Goal: Task Accomplishment & Management: Manage account settings

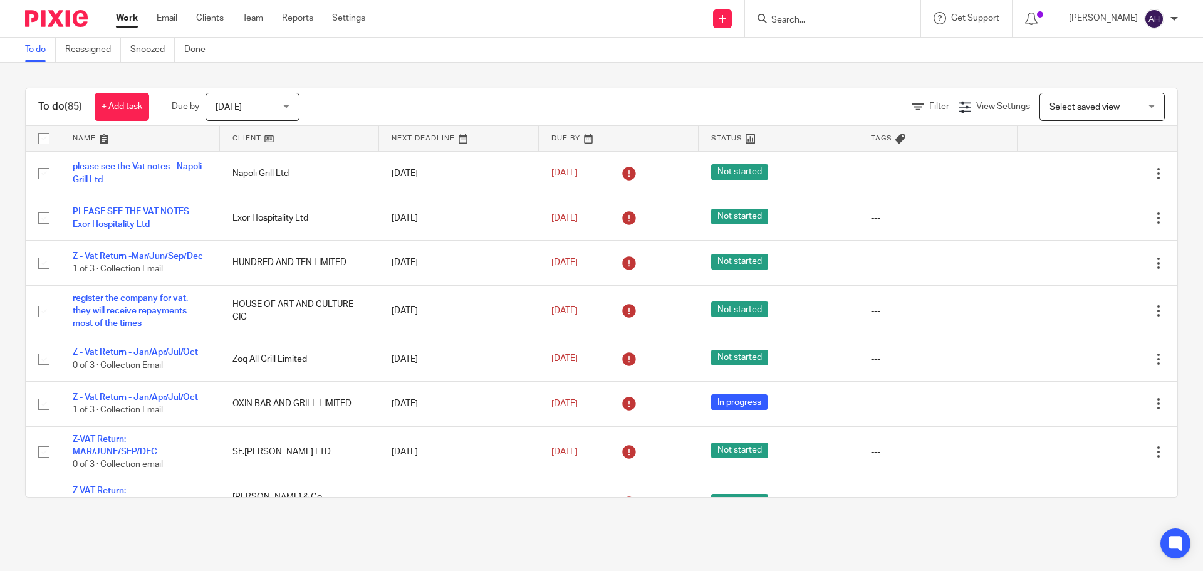
click at [837, 20] on input "Search" at bounding box center [826, 20] width 113 height 11
type input "wash clean"
click button "submit" at bounding box center [0, 0] width 0 height 0
drag, startPoint x: 855, startPoint y: 21, endPoint x: 665, endPoint y: 18, distance: 189.9
click at [666, 18] on div "Send new email Create task Add client wash clean Get Support Contact Support He…" at bounding box center [793, 18] width 819 height 37
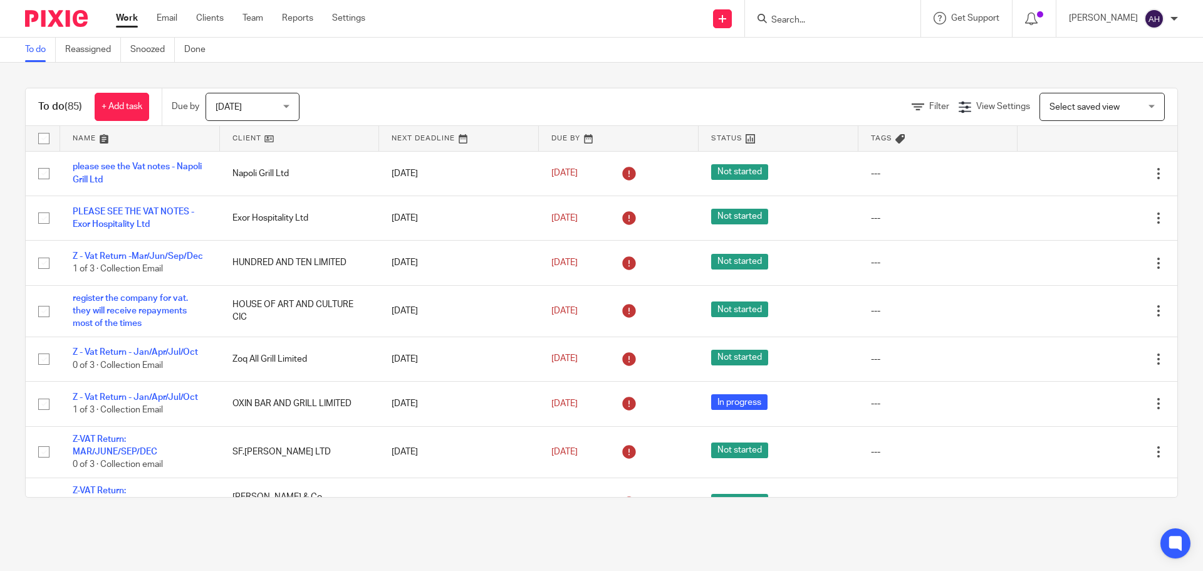
click at [845, 14] on form at bounding box center [837, 19] width 134 height 16
click at [825, 19] on input "Search" at bounding box center [826, 20] width 113 height 11
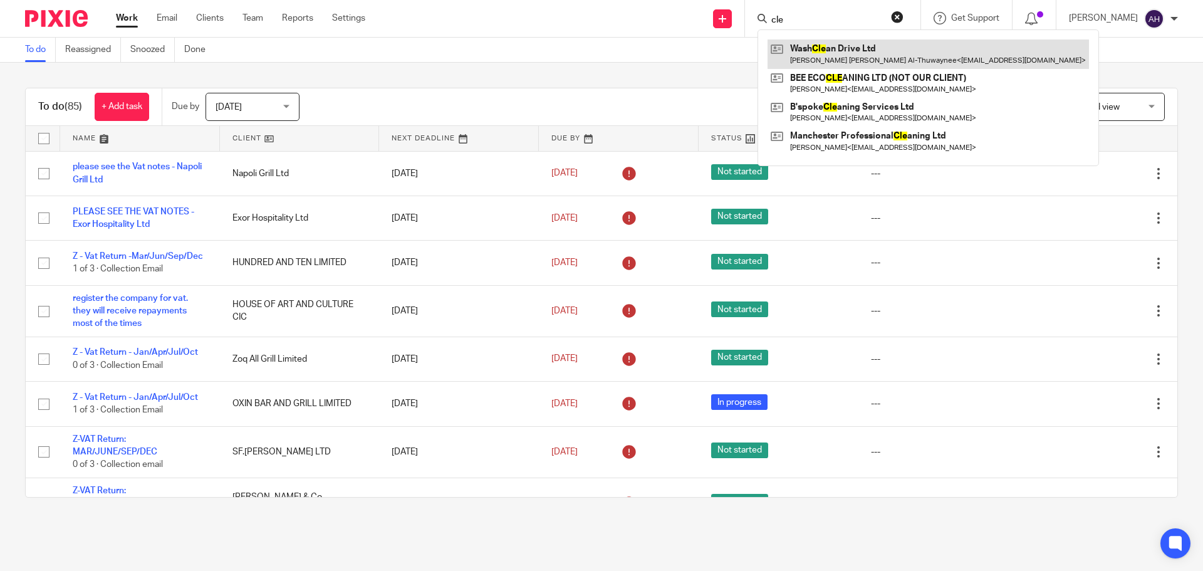
type input "cle"
click at [867, 51] on link at bounding box center [929, 53] width 322 height 29
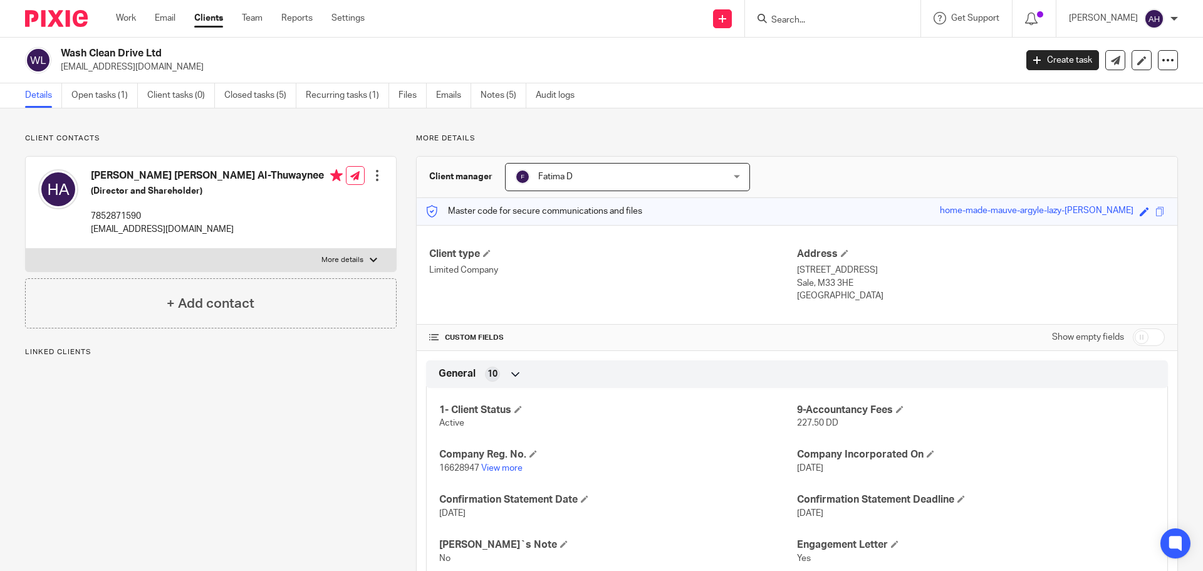
click at [127, 50] on h2 "Wash Clean Drive Ltd" at bounding box center [440, 53] width 758 height 13
copy div "Wash Clean Drive Ltd"
click at [409, 95] on link "Files" at bounding box center [413, 95] width 28 height 24
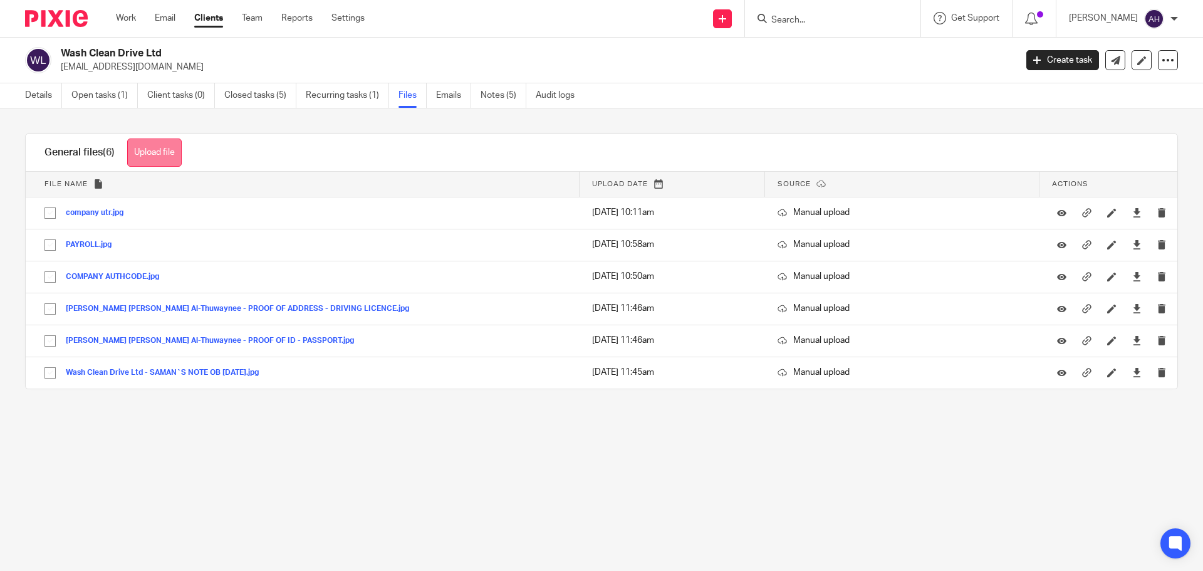
click at [160, 155] on button "Upload file" at bounding box center [154, 153] width 55 height 28
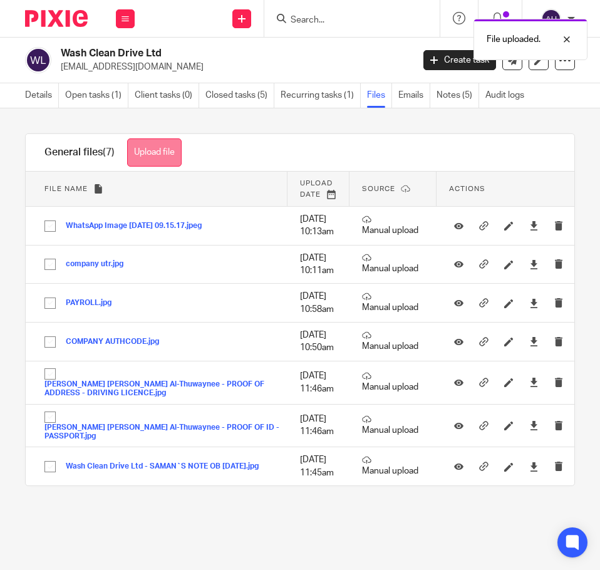
click at [159, 151] on button "Upload file" at bounding box center [154, 153] width 55 height 28
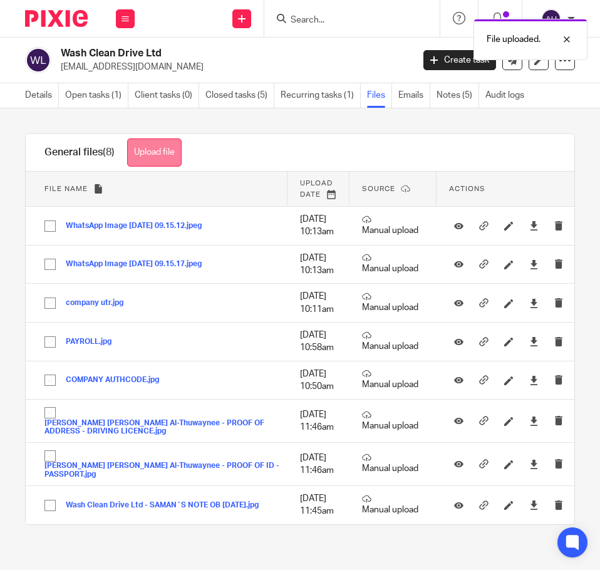
click at [154, 155] on button "Upload file" at bounding box center [154, 153] width 55 height 28
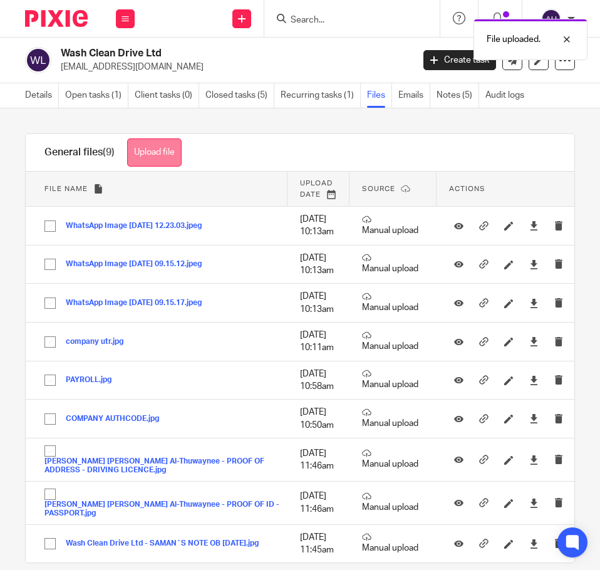
click at [144, 156] on button "Upload file" at bounding box center [154, 153] width 55 height 28
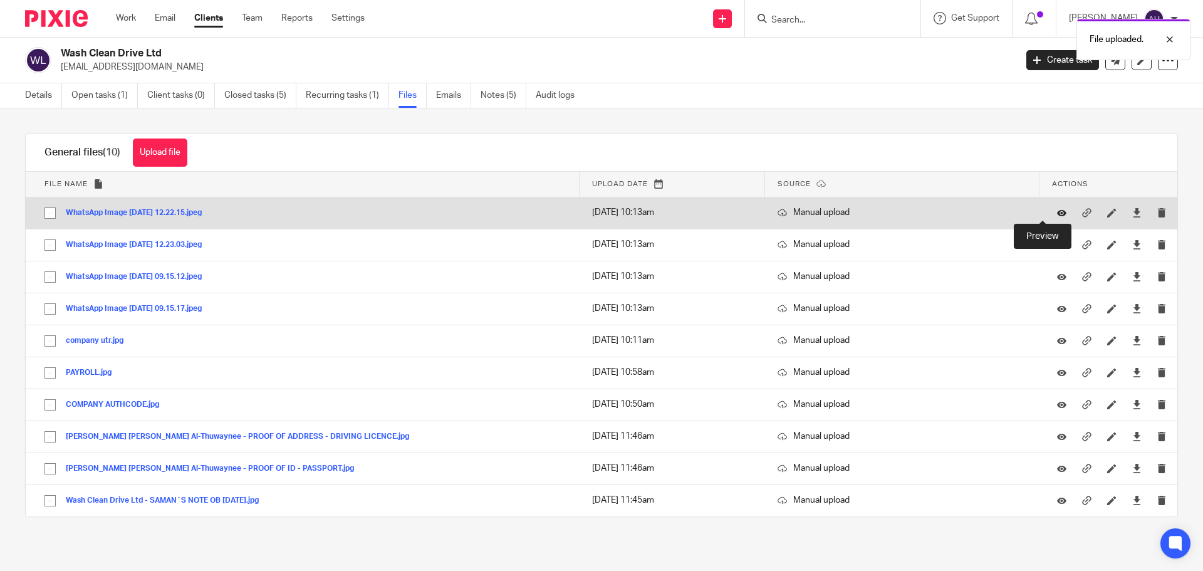
click at [1057, 211] on icon at bounding box center [1061, 212] width 9 height 9
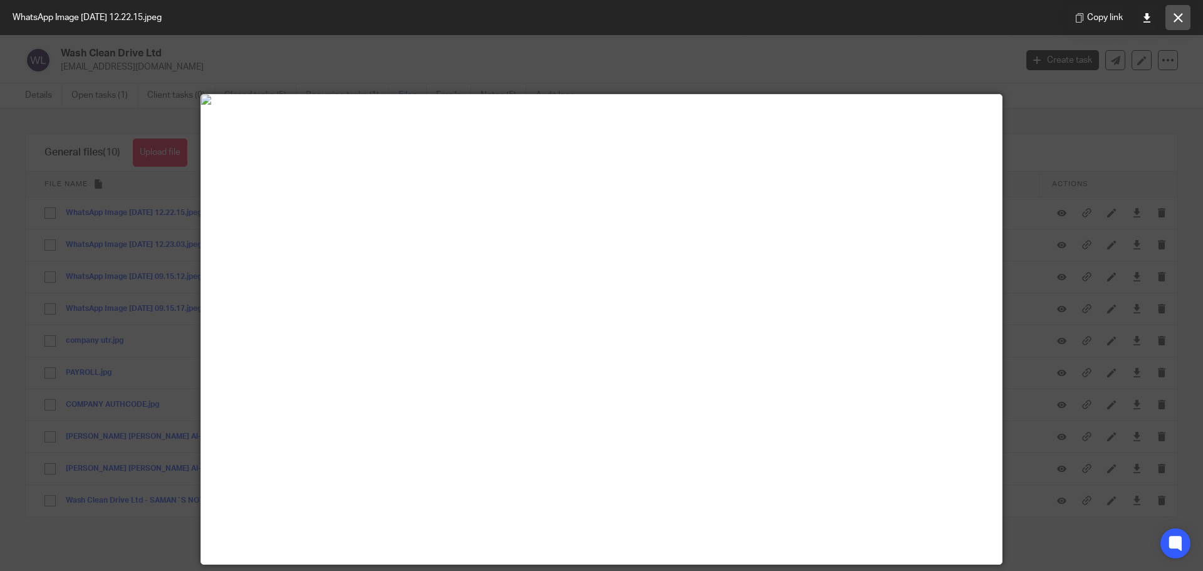
click at [1178, 21] on icon at bounding box center [1178, 17] width 9 height 9
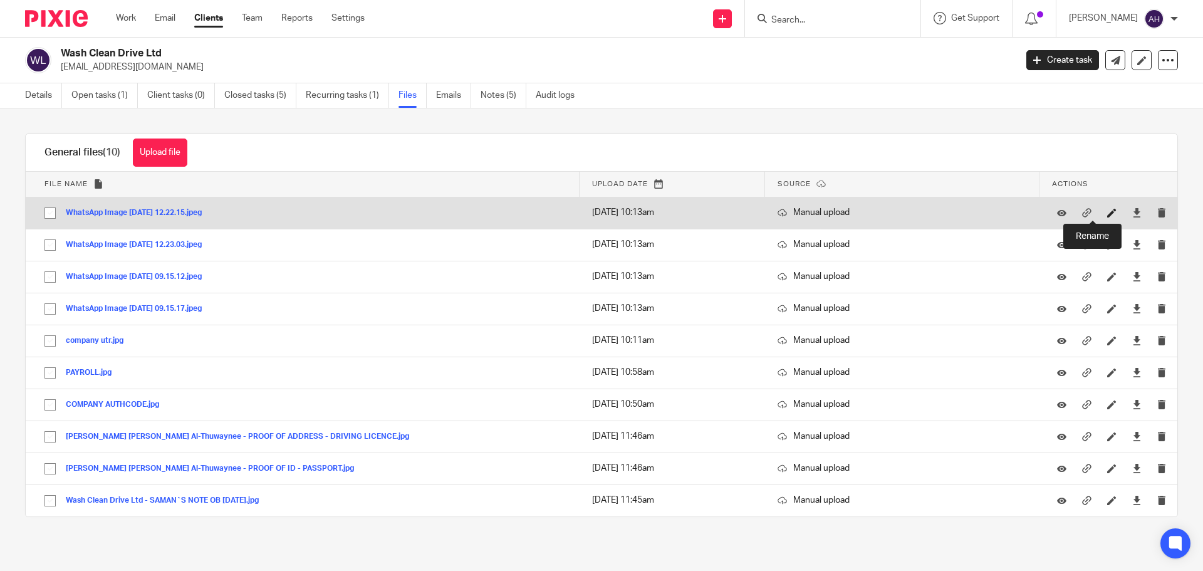
drag, startPoint x: 202, startPoint y: 213, endPoint x: 1091, endPoint y: 216, distance: 888.8
click at [1108, 216] on icon at bounding box center [1112, 212] width 9 height 9
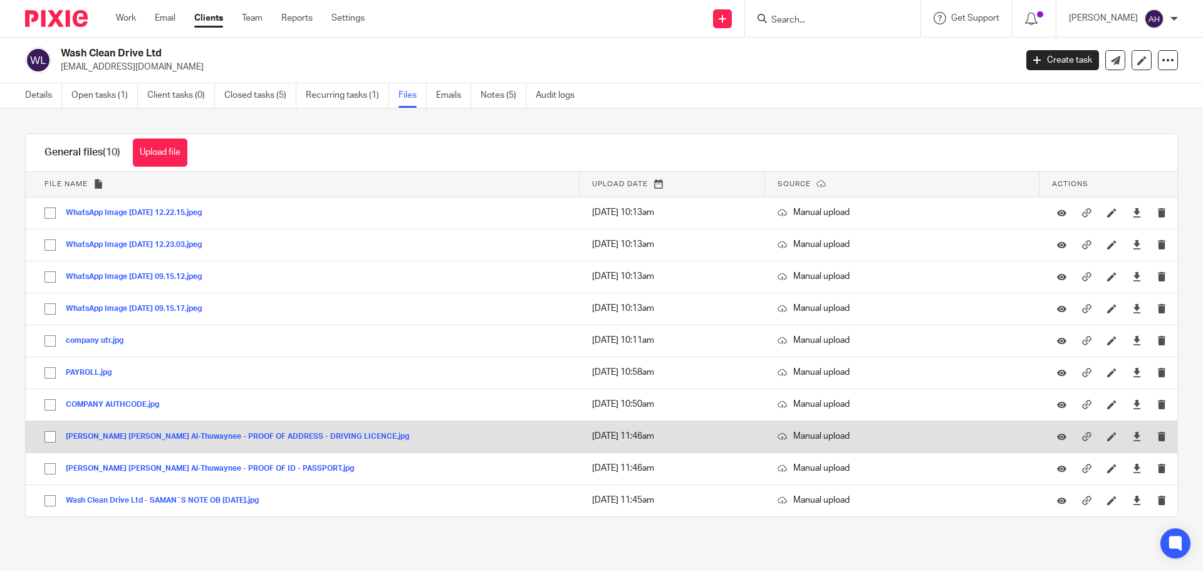
click at [122, 444] on td "Hussein Ali Ahmed Al-Thuwaynee - PROOF OF ADDRESS - DRIVING LICENCE.jpg Hussein…" at bounding box center [303, 437] width 554 height 32
click at [1108, 437] on icon at bounding box center [1112, 436] width 9 height 9
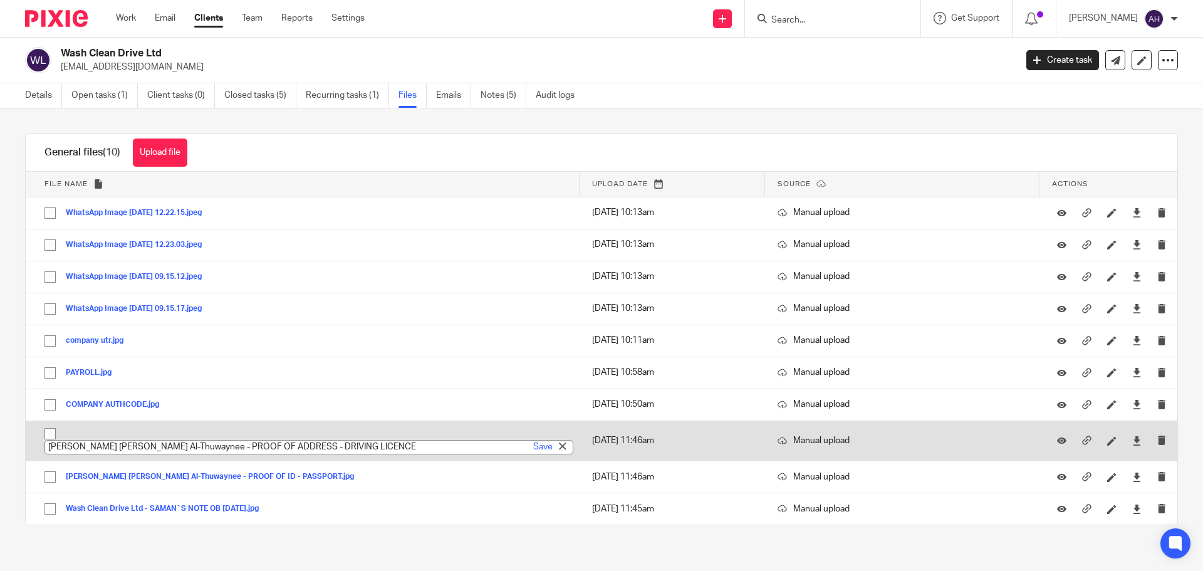
click at [94, 449] on input "[PERSON_NAME] [PERSON_NAME] Al-Thuwaynee - PROOF OF ADDRESS - DRIVING LICENCE" at bounding box center [309, 447] width 529 height 14
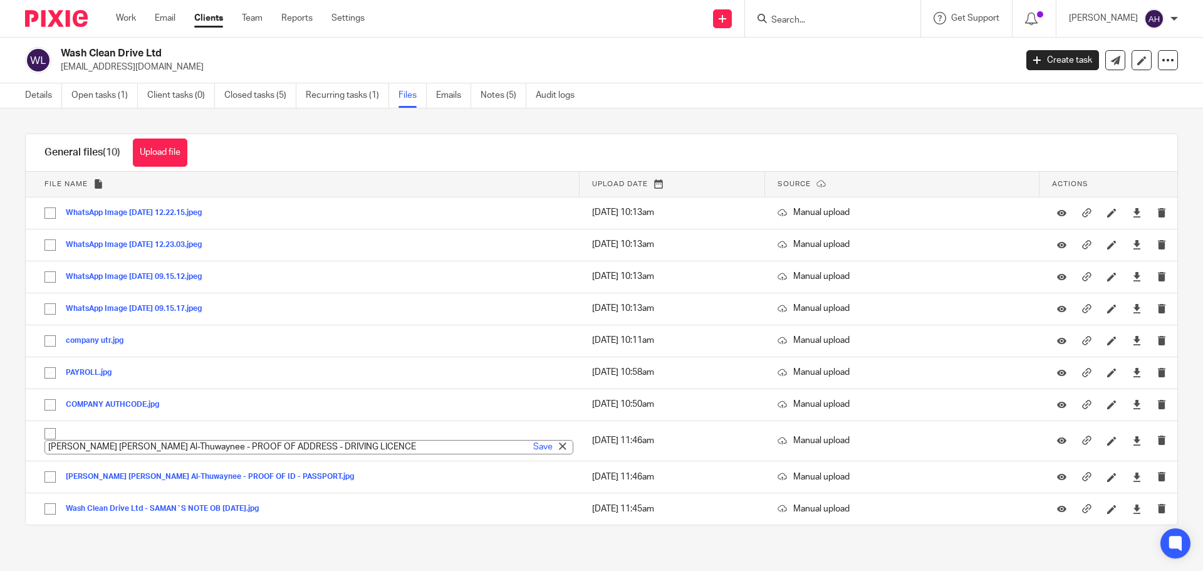
click at [107, 48] on h2 "Wash Clean Drive Ltd" at bounding box center [440, 53] width 758 height 13
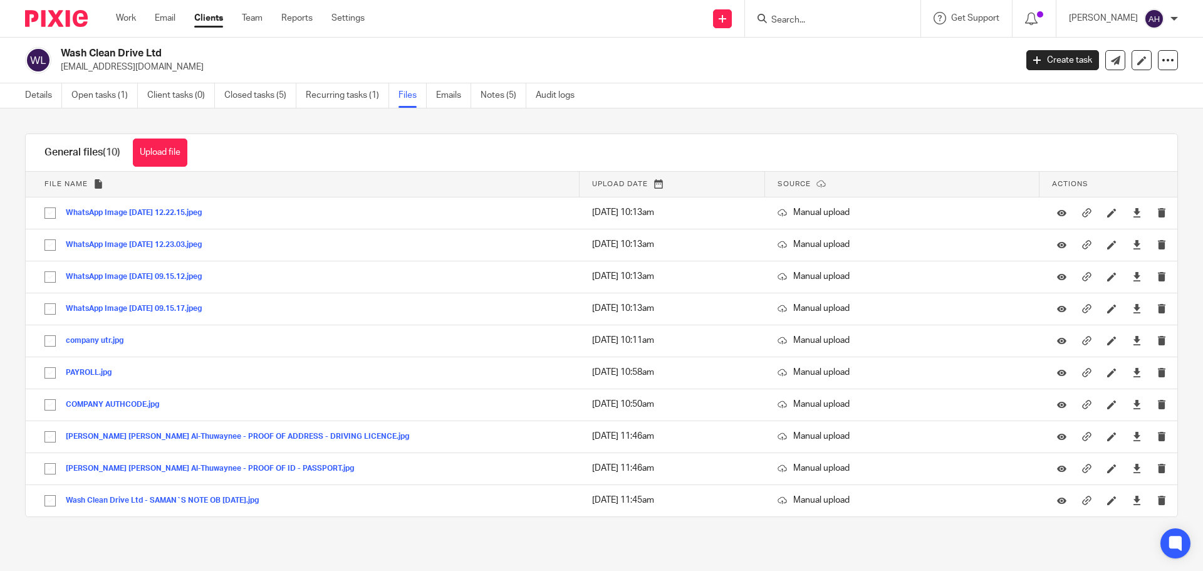
click at [107, 48] on h2 "Wash Clean Drive Ltd" at bounding box center [440, 53] width 758 height 13
copy div "Wash Clean Drive Ltd"
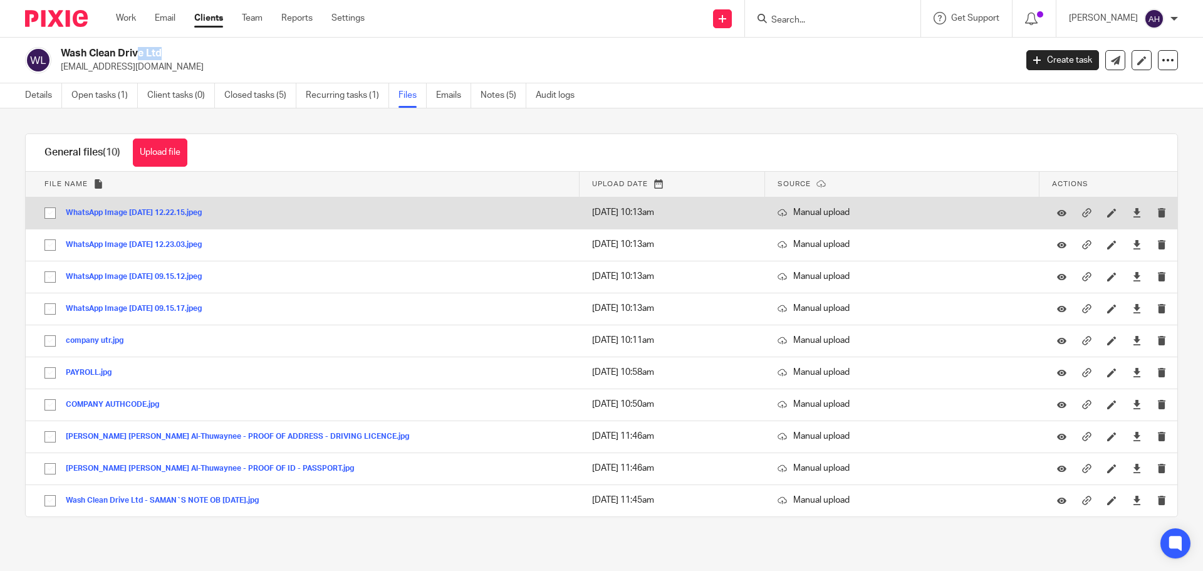
click at [191, 211] on button "WhatsApp Image 2025-10-13 at 12.22.15.jpeg" at bounding box center [138, 213] width 145 height 9
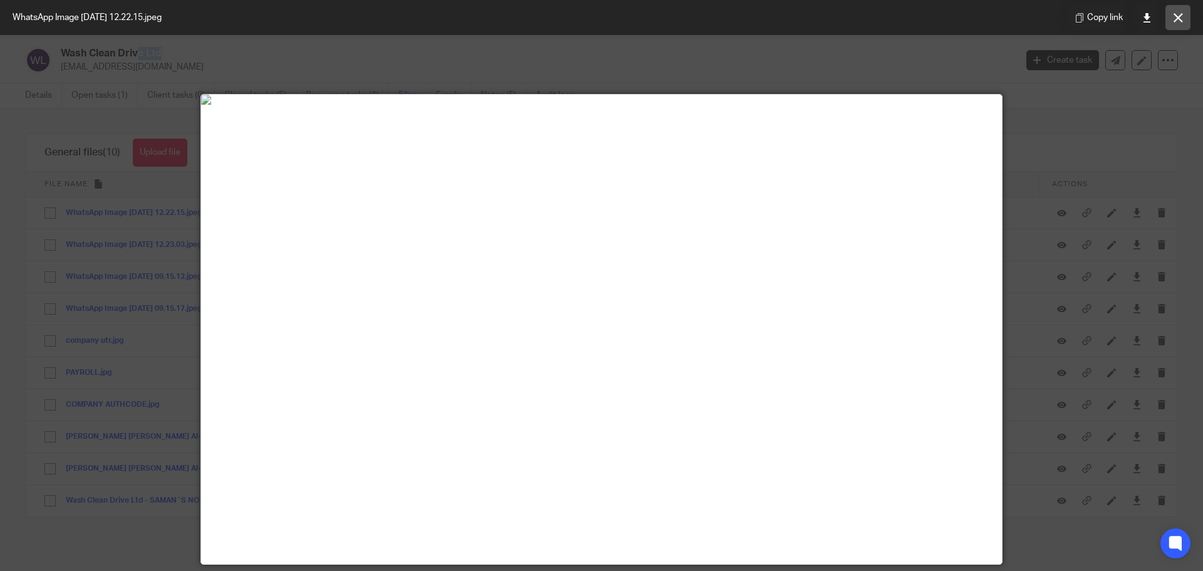
click at [1179, 21] on icon at bounding box center [1178, 17] width 9 height 9
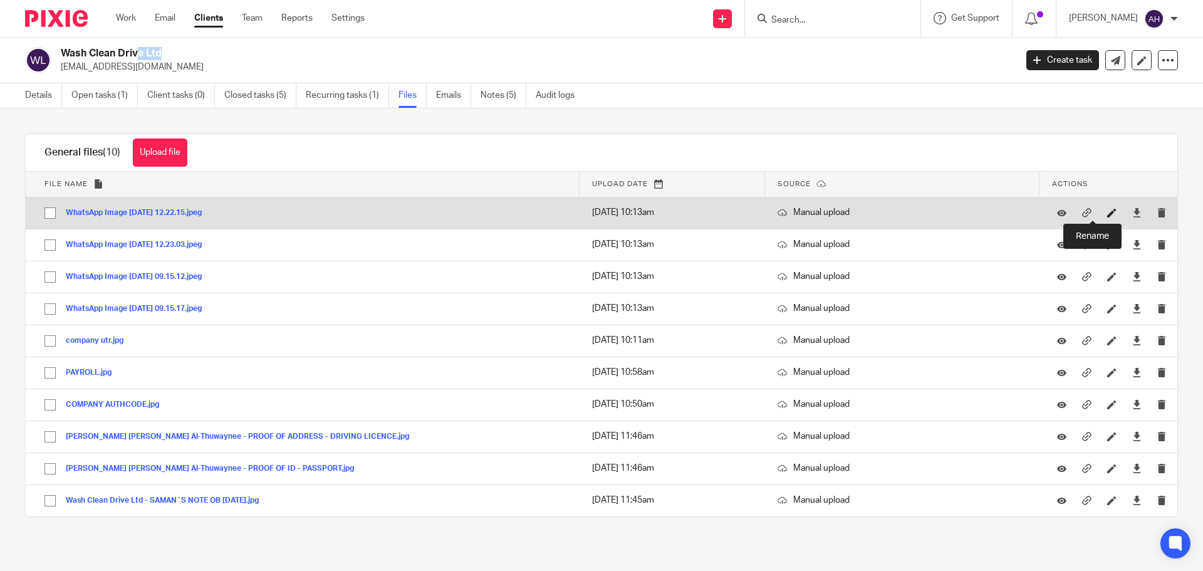
click at [1108, 211] on icon at bounding box center [1112, 212] width 9 height 9
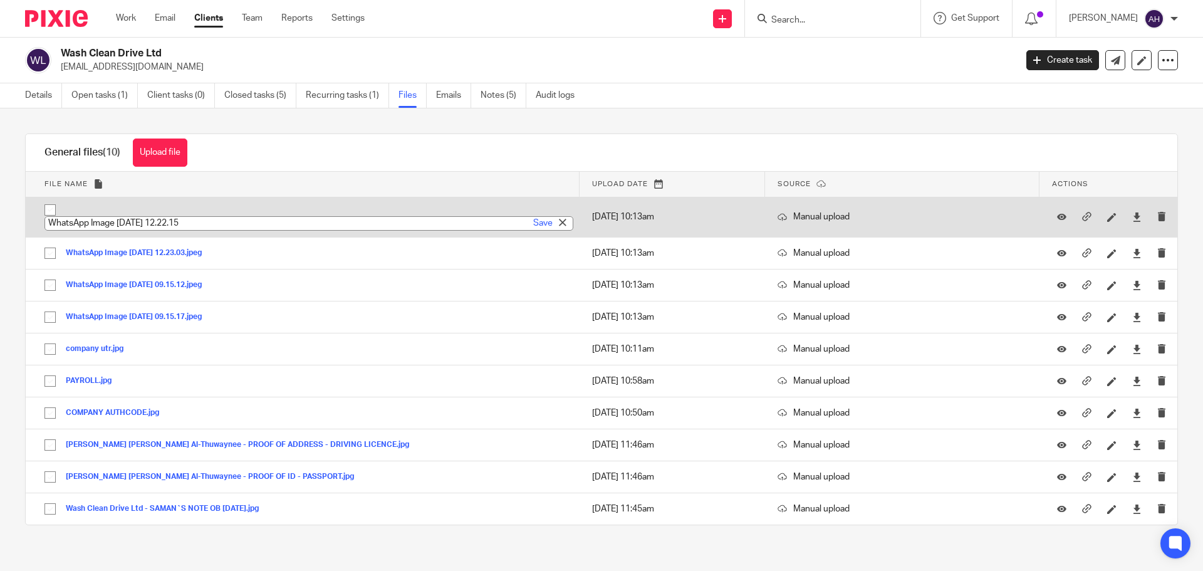
paste input "ash Clean Drive Ltd"
drag, startPoint x: 210, startPoint y: 223, endPoint x: 139, endPoint y: 217, distance: 71.1
click at [139, 217] on input "Wash Clean Drive Ltd - id passport" at bounding box center [309, 223] width 529 height 14
type input "Wash Clean Drive Ltd - ID PASSPORT"
click at [807, 216] on p "Manual upload" at bounding box center [902, 217] width 249 height 13
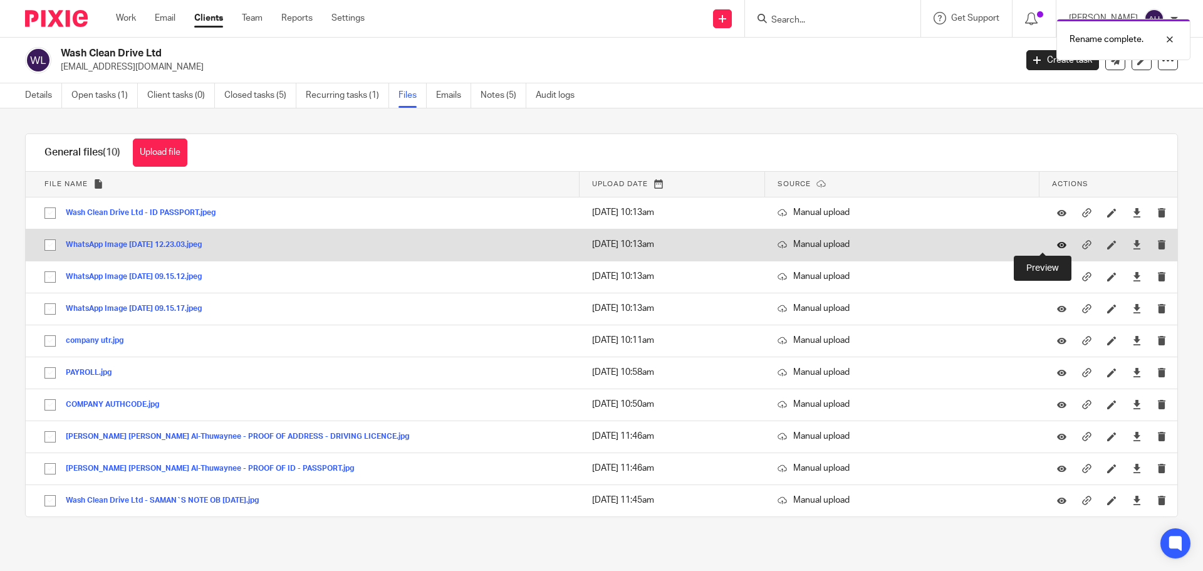
click at [1057, 246] on icon at bounding box center [1061, 244] width 9 height 9
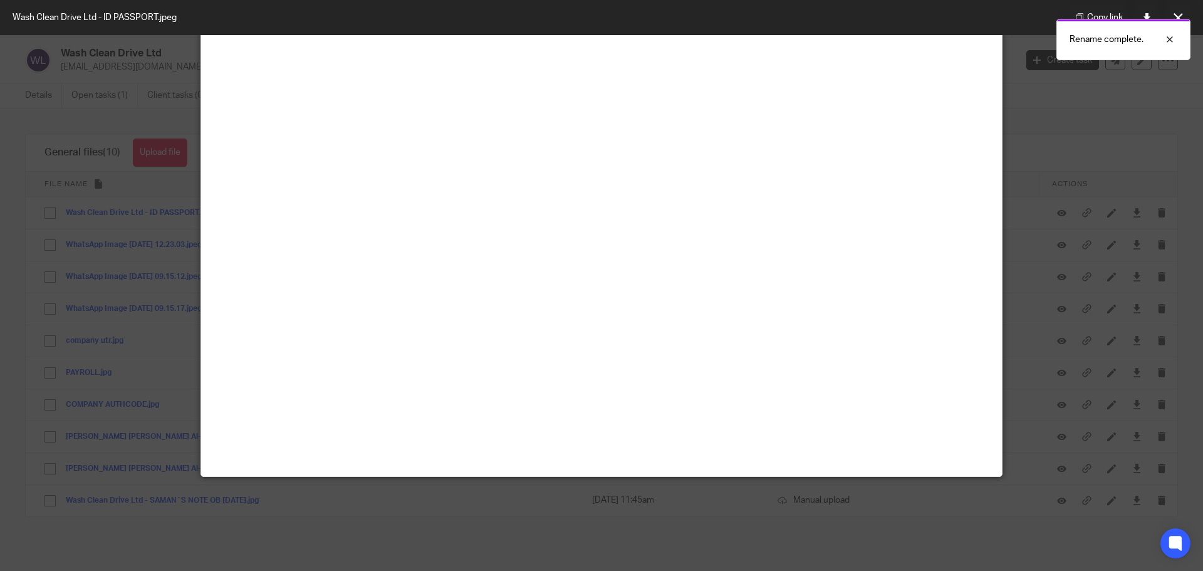
scroll to position [188, 0]
click at [1170, 38] on div at bounding box center [1161, 39] width 34 height 15
click at [1181, 16] on icon at bounding box center [1178, 17] width 9 height 9
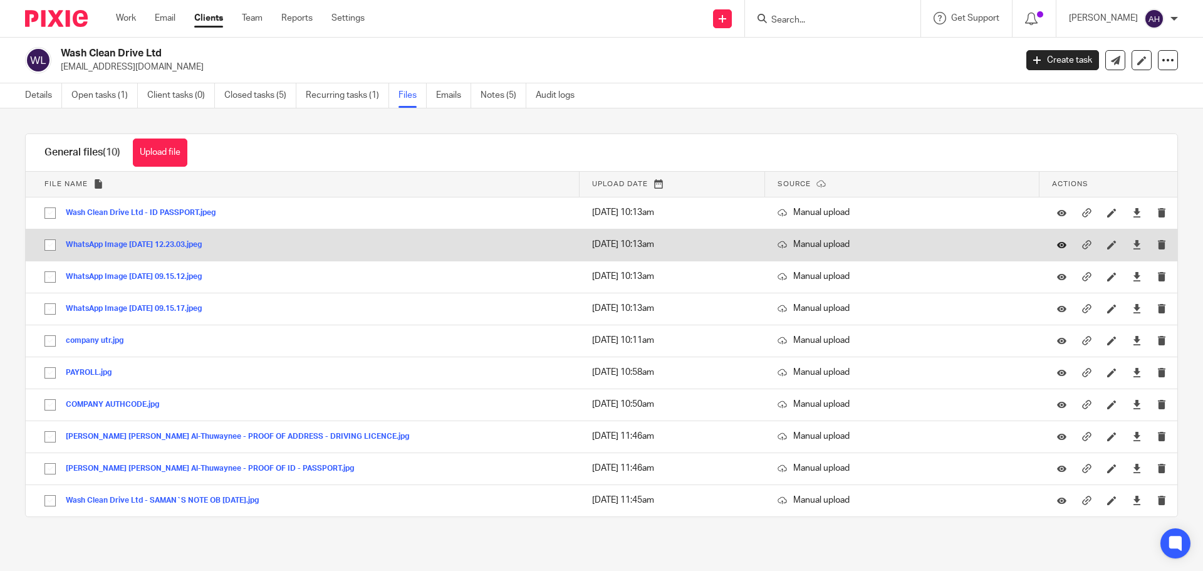
click at [1057, 247] on icon at bounding box center [1061, 244] width 9 height 9
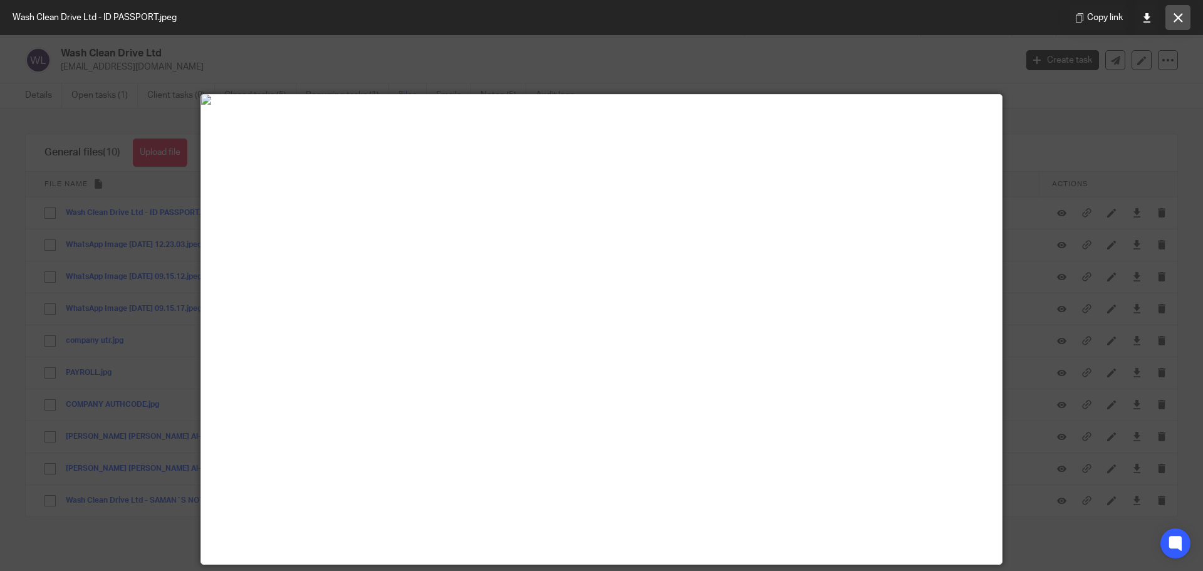
click at [1174, 18] on icon at bounding box center [1178, 17] width 9 height 9
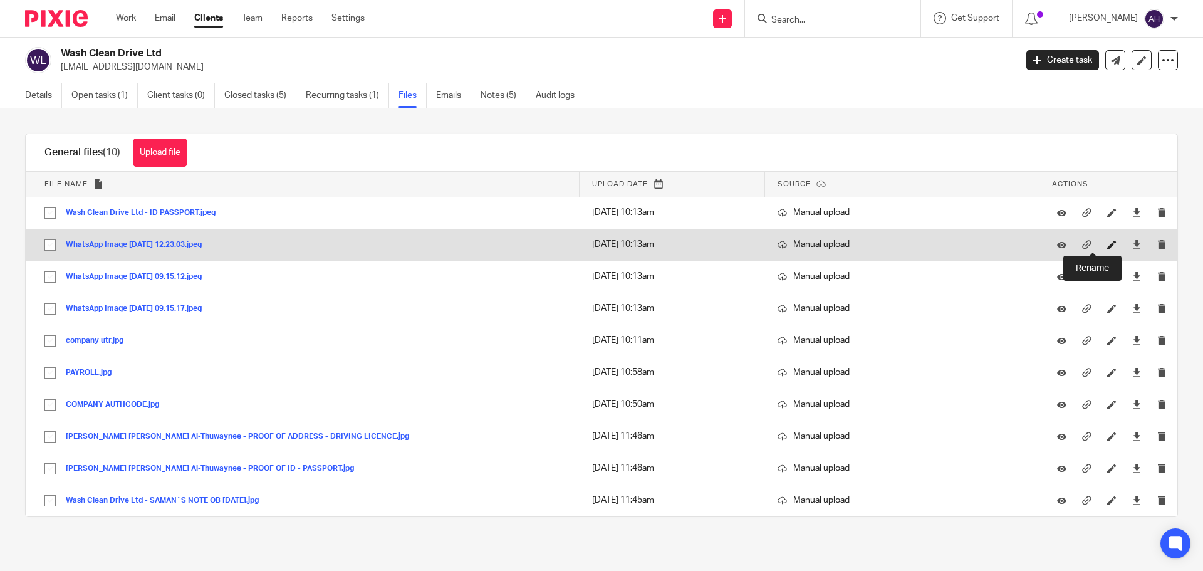
click at [1108, 246] on icon at bounding box center [1112, 244] width 9 height 9
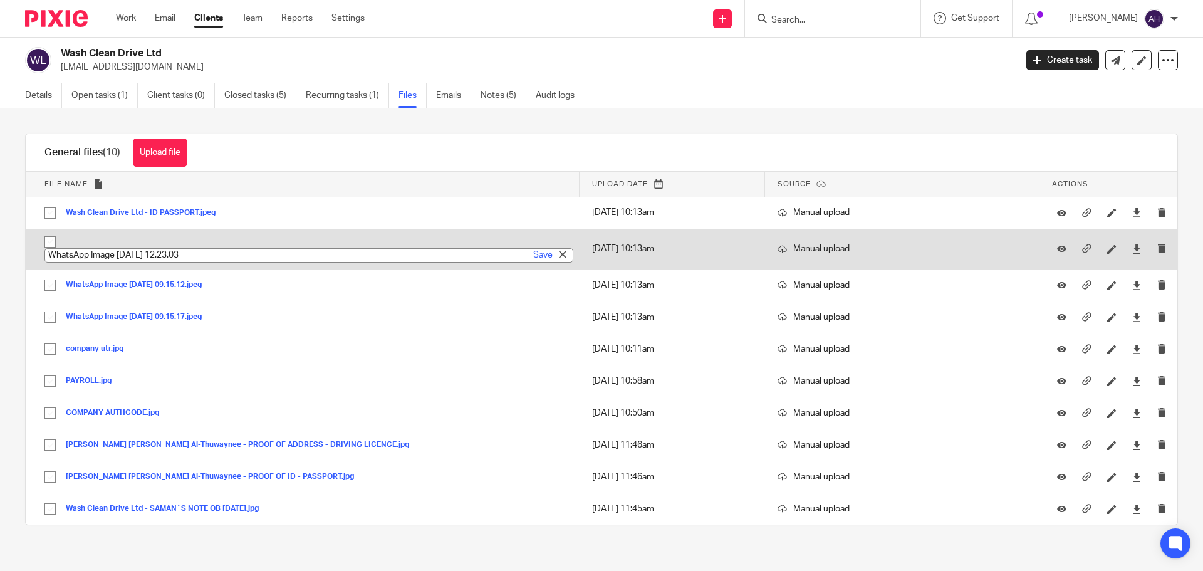
paste input "ash Clean Drive Ltd"
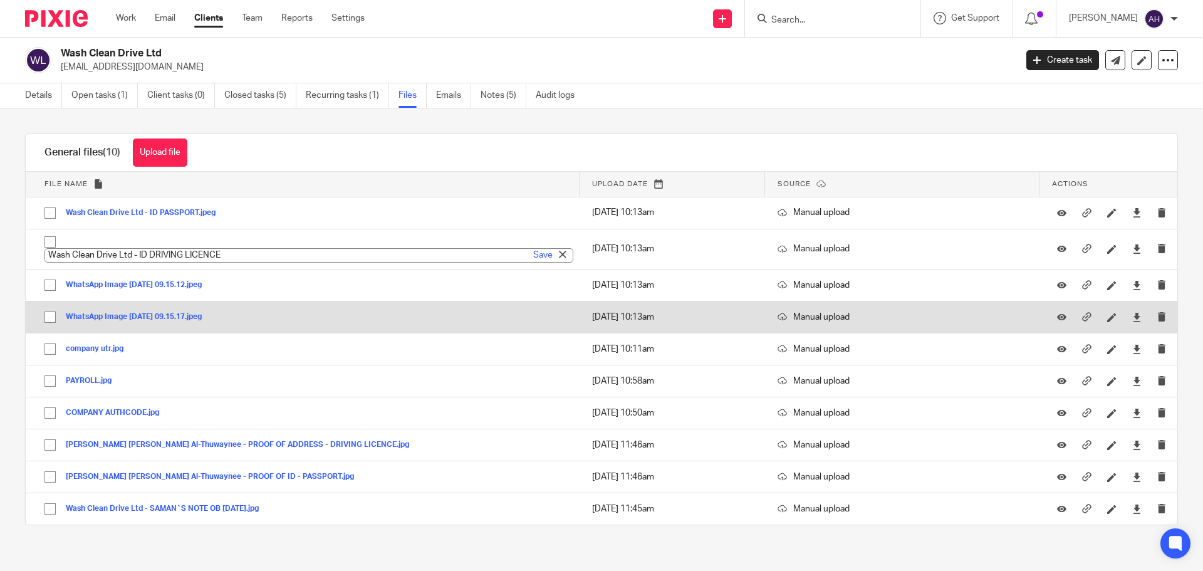
type input "Wash Clean Drive Ltd - ID DRIVING LICENCE"
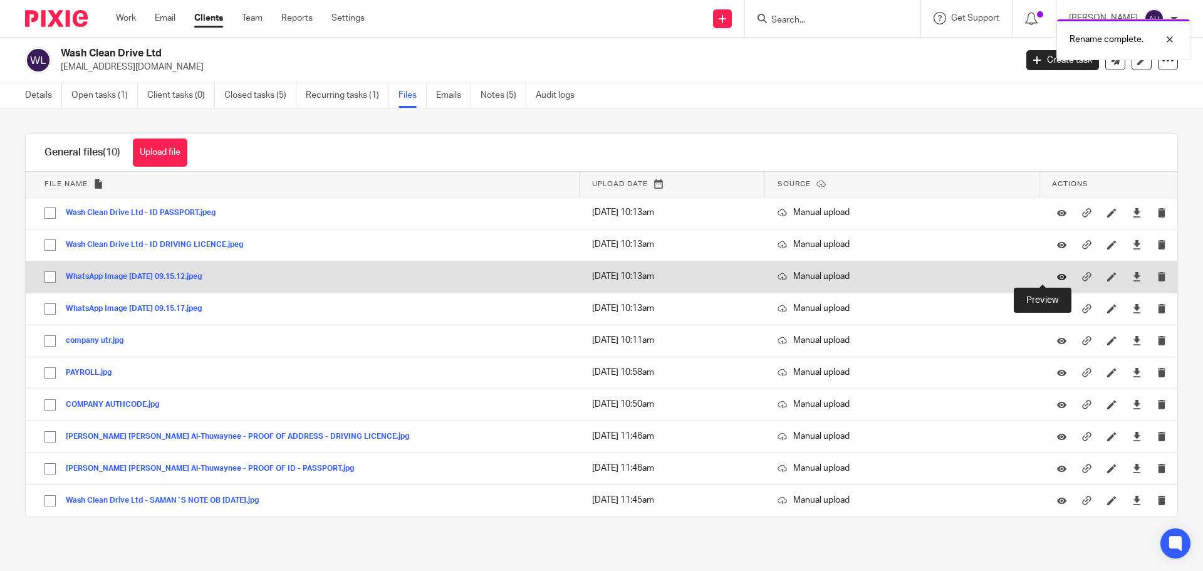
click at [1057, 277] on icon at bounding box center [1061, 276] width 9 height 9
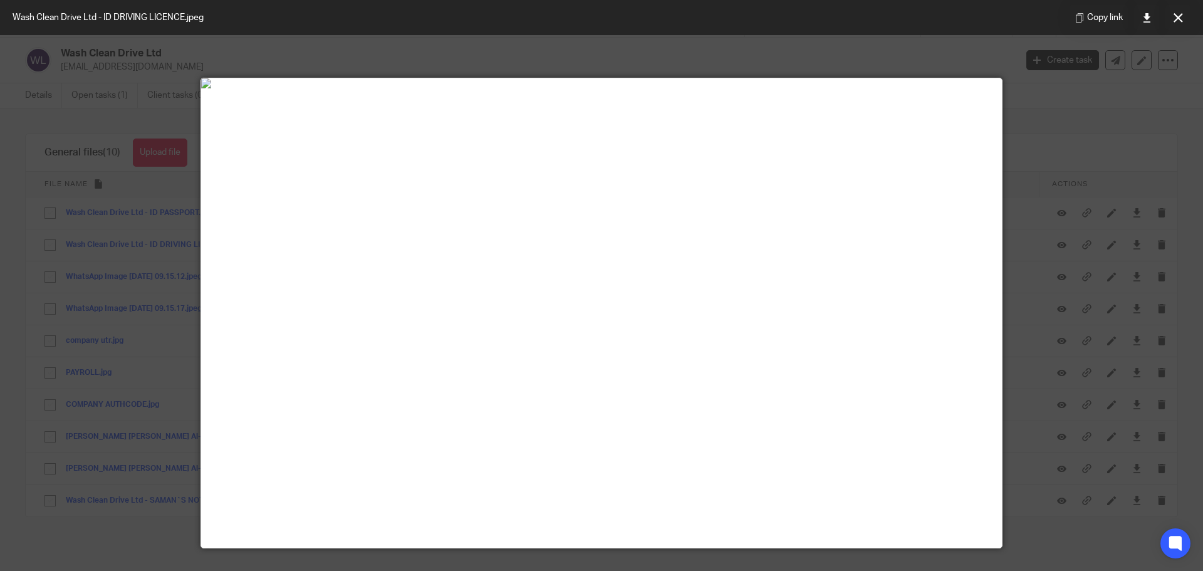
scroll to position [0, 0]
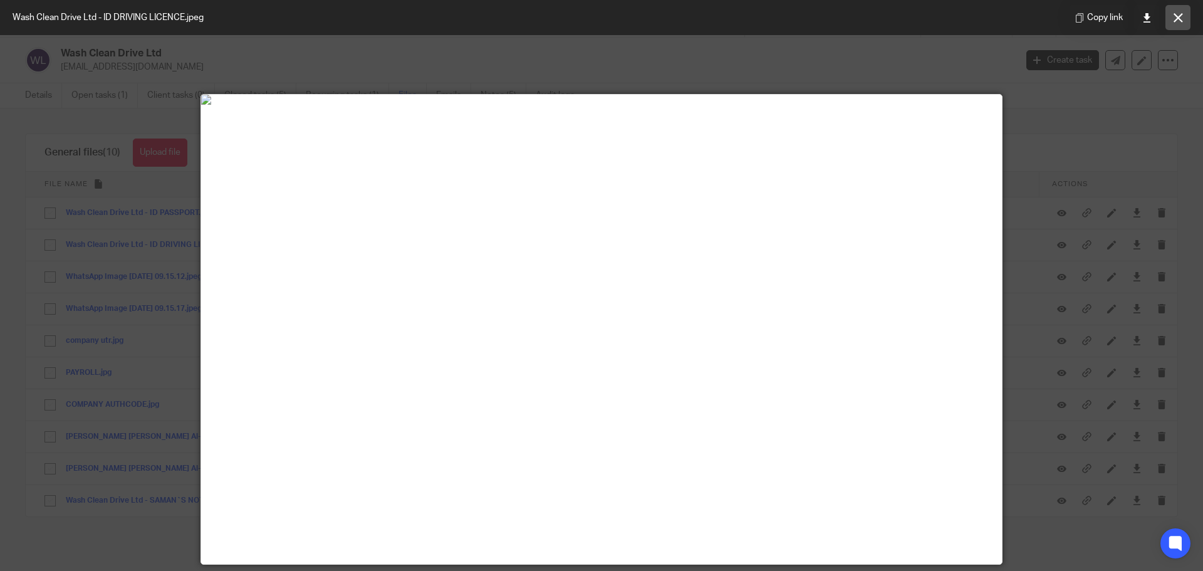
click at [1184, 21] on button at bounding box center [1178, 17] width 25 height 25
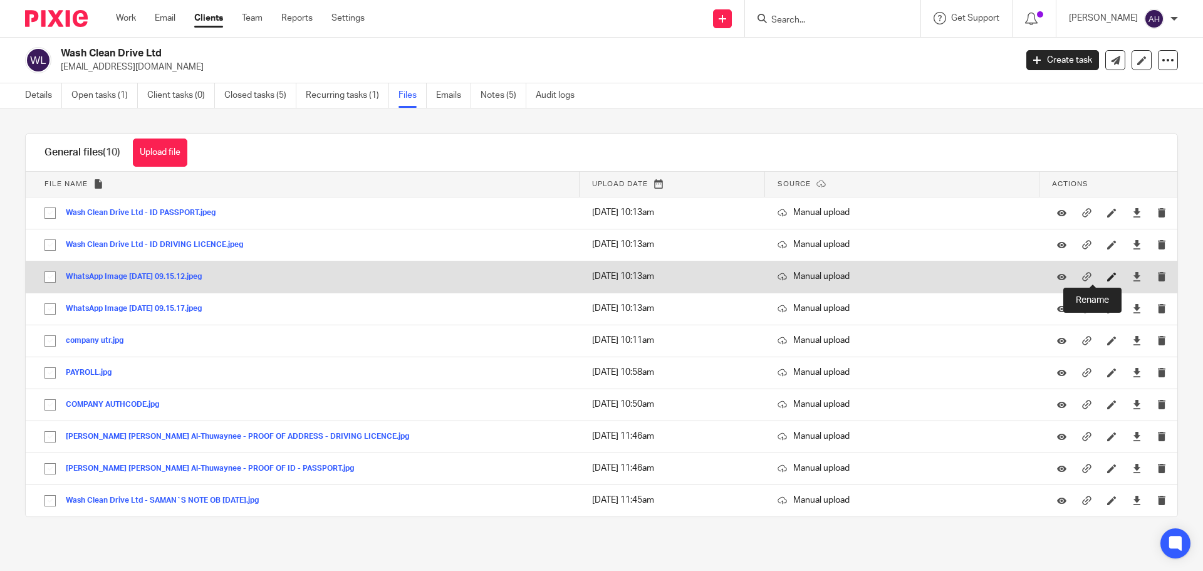
click at [1108, 280] on icon at bounding box center [1112, 276] width 9 height 9
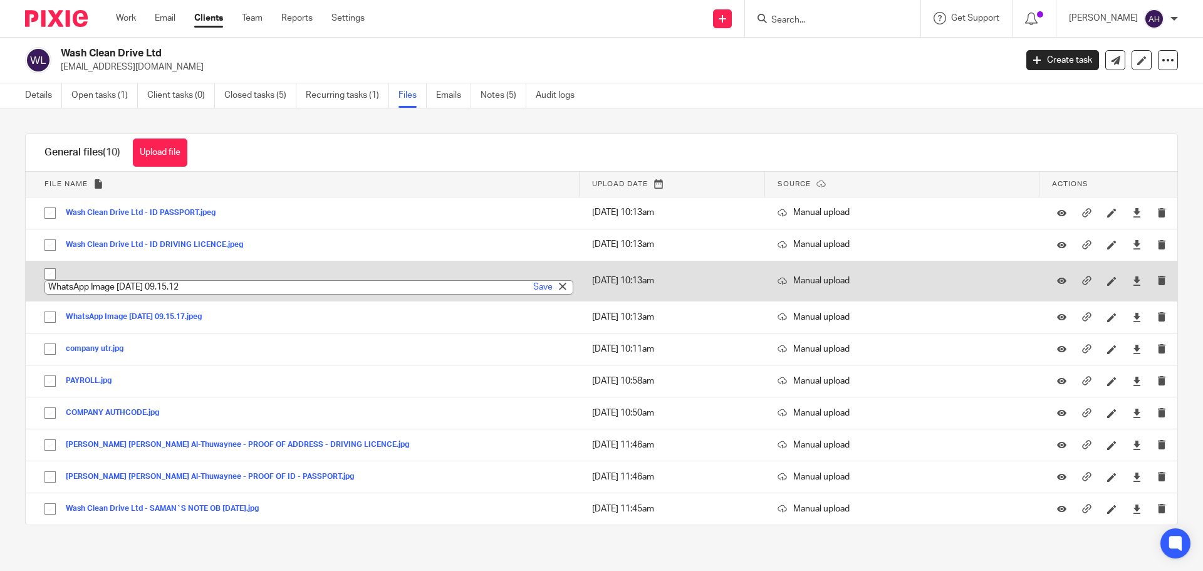
paste input "ash Clean Drive Ltd"
type input "Wash Clean Drive Ltd - DWP LETTER"
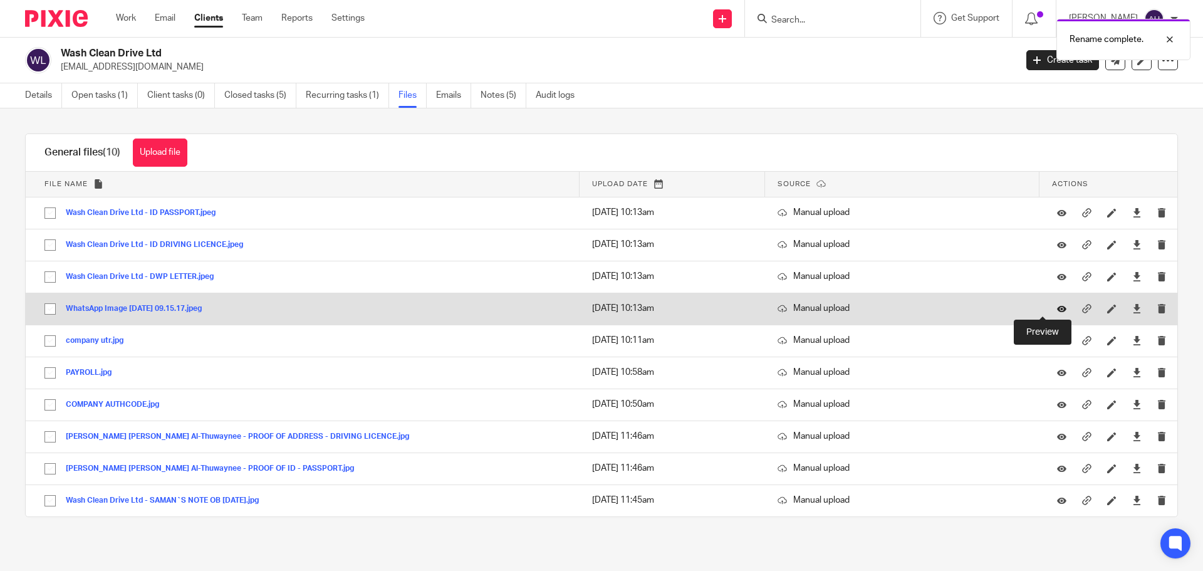
click at [1057, 309] on icon at bounding box center [1061, 308] width 9 height 9
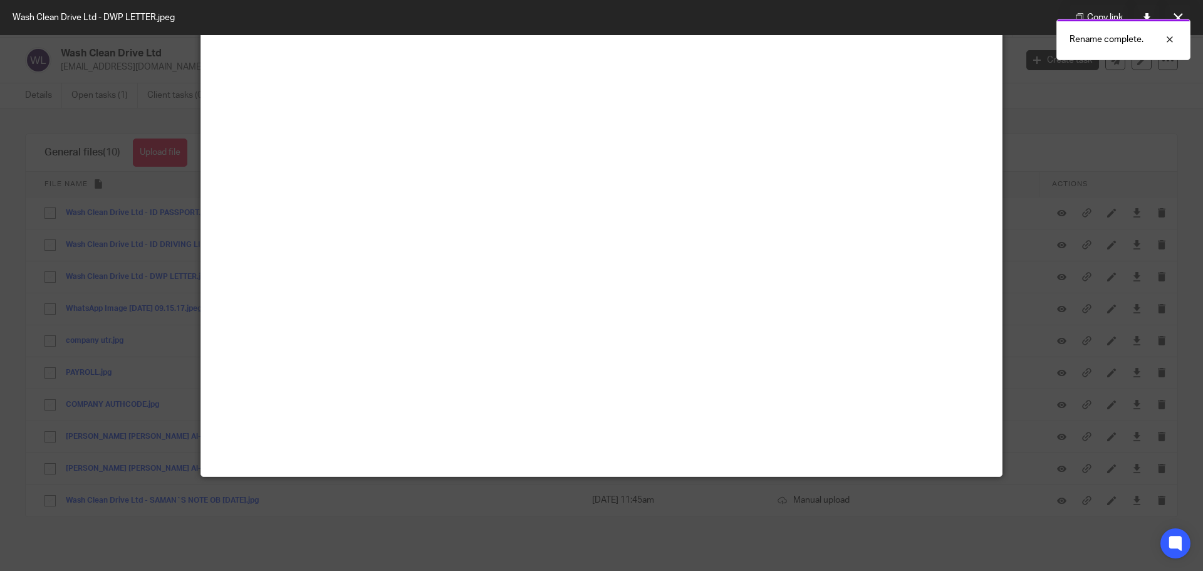
scroll to position [125, 0]
click at [1168, 35] on div at bounding box center [1161, 39] width 34 height 15
click at [1180, 16] on icon at bounding box center [1178, 17] width 9 height 9
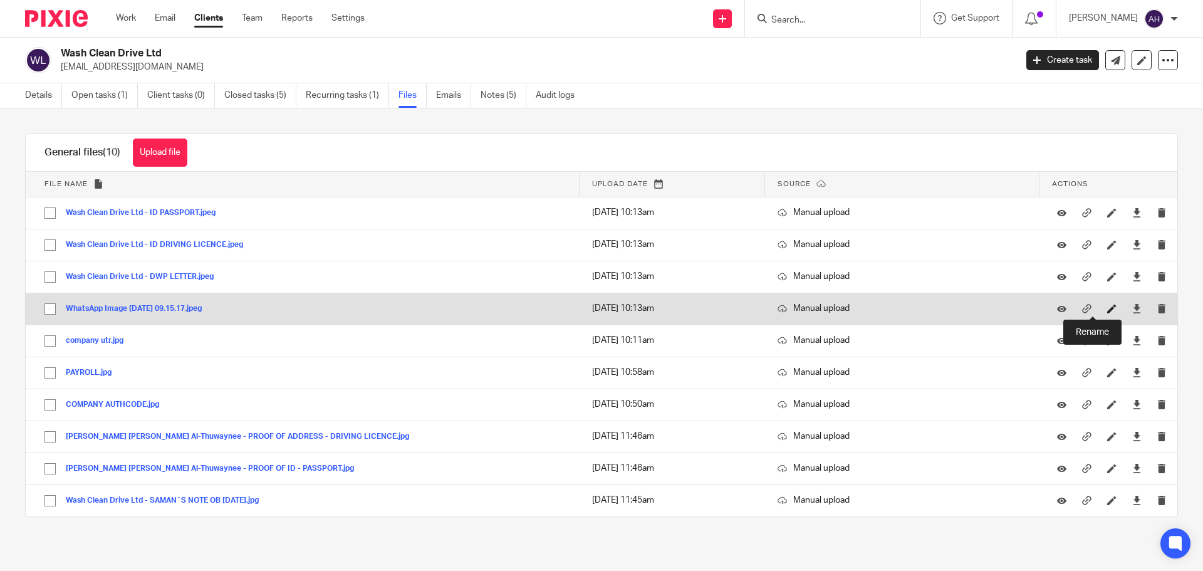
click at [1108, 310] on icon at bounding box center [1112, 308] width 9 height 9
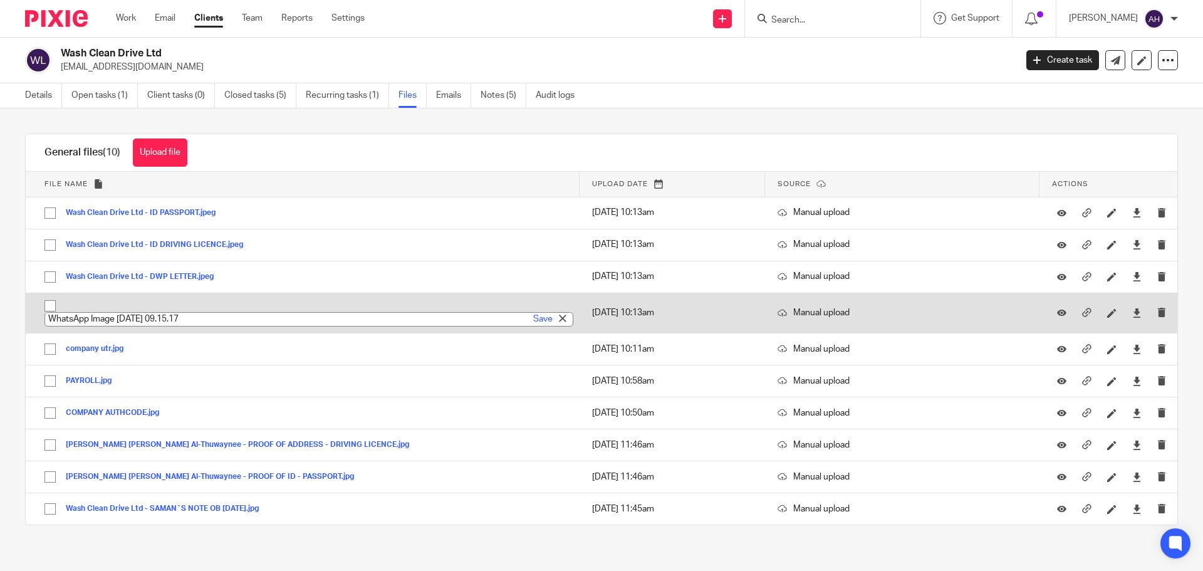
paste input "ash Clean Drive Ltd"
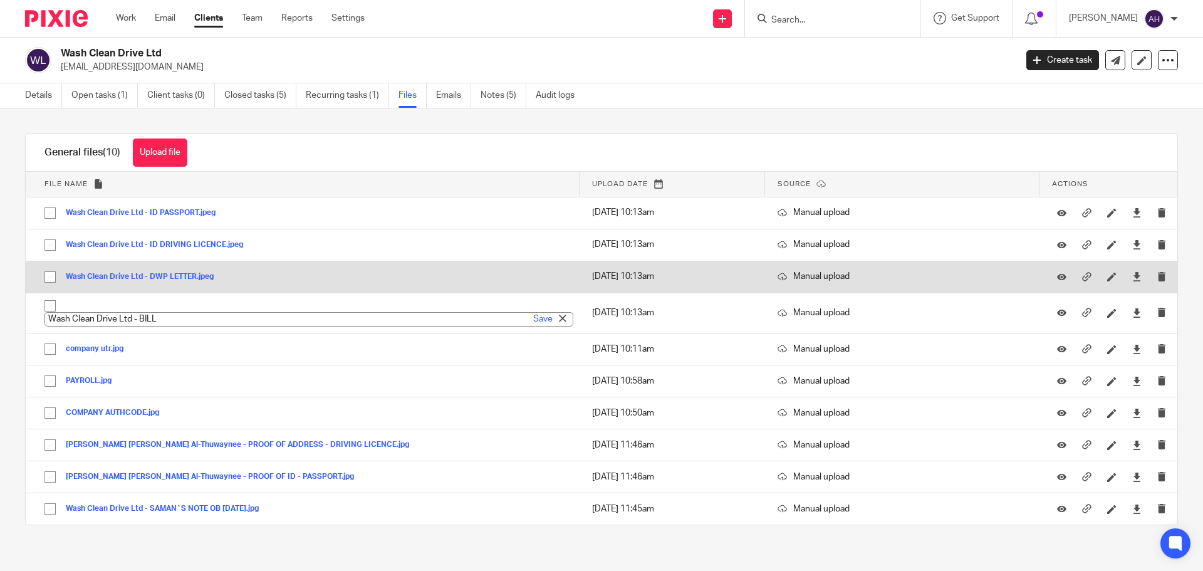
type input "Wash Clean Drive Ltd - BILL"
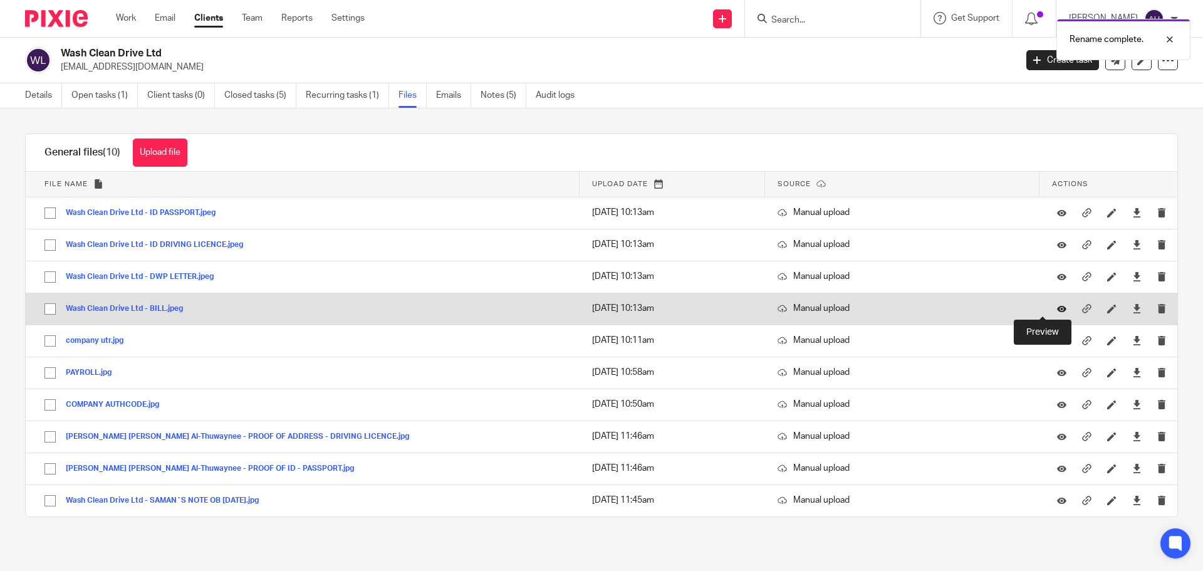
click at [1057, 307] on icon at bounding box center [1061, 308] width 9 height 9
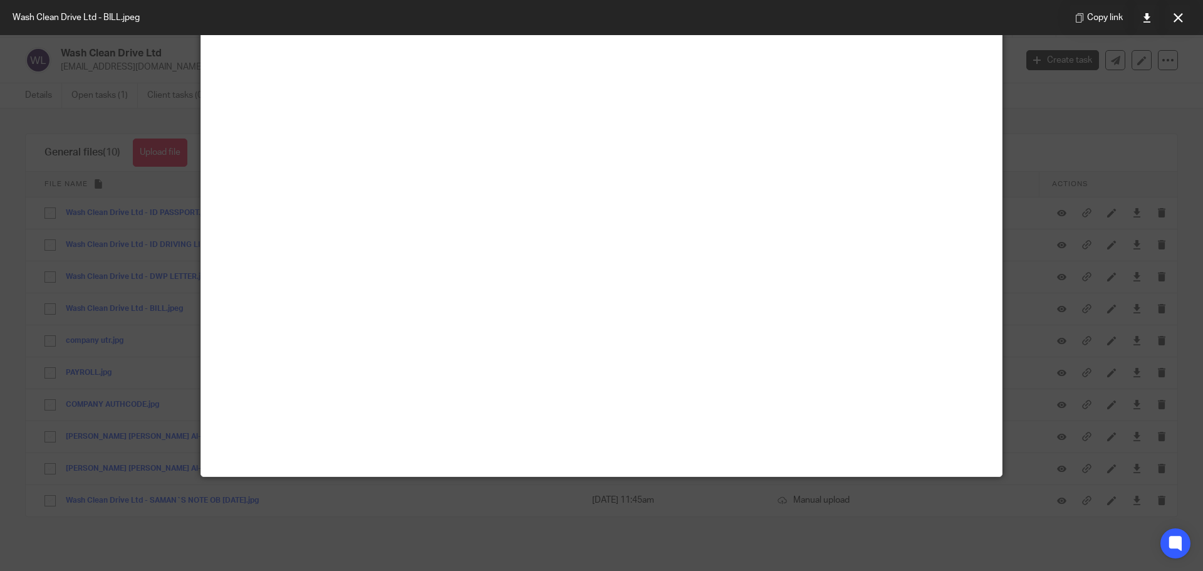
scroll to position [188, 0]
click at [1182, 18] on icon at bounding box center [1178, 17] width 9 height 9
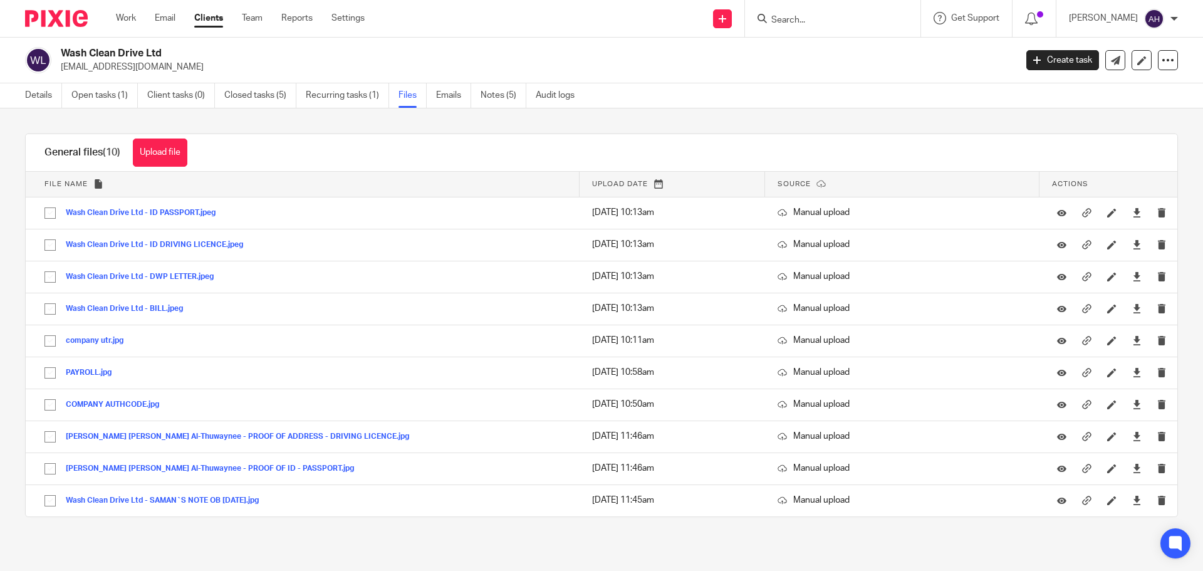
click at [825, 23] on input "Search" at bounding box center [826, 20] width 113 height 11
type input "M"
type input "MEK"
click at [874, 46] on link at bounding box center [874, 53] width 212 height 29
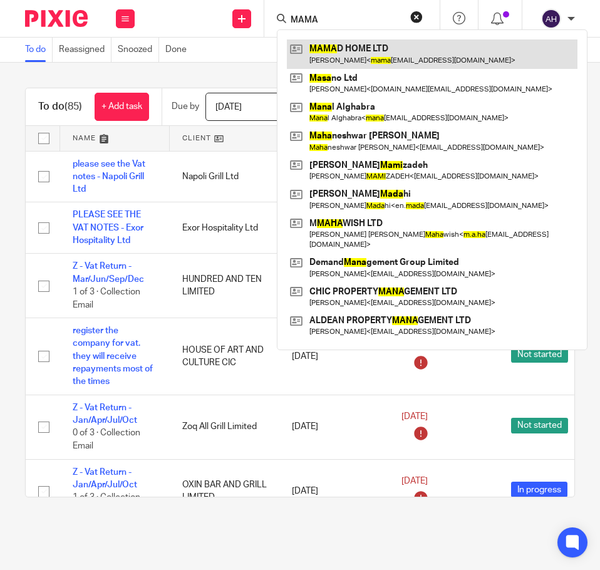
type input "MAMA"
click at [352, 57] on link at bounding box center [432, 53] width 291 height 29
